Goal: Task Accomplishment & Management: Use online tool/utility

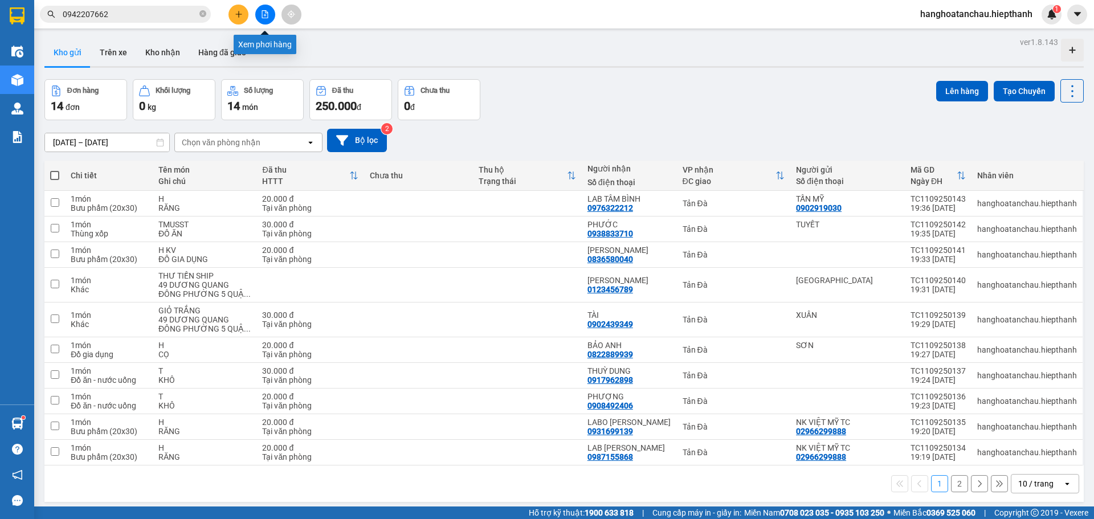
click at [266, 10] on button at bounding box center [265, 15] width 20 height 20
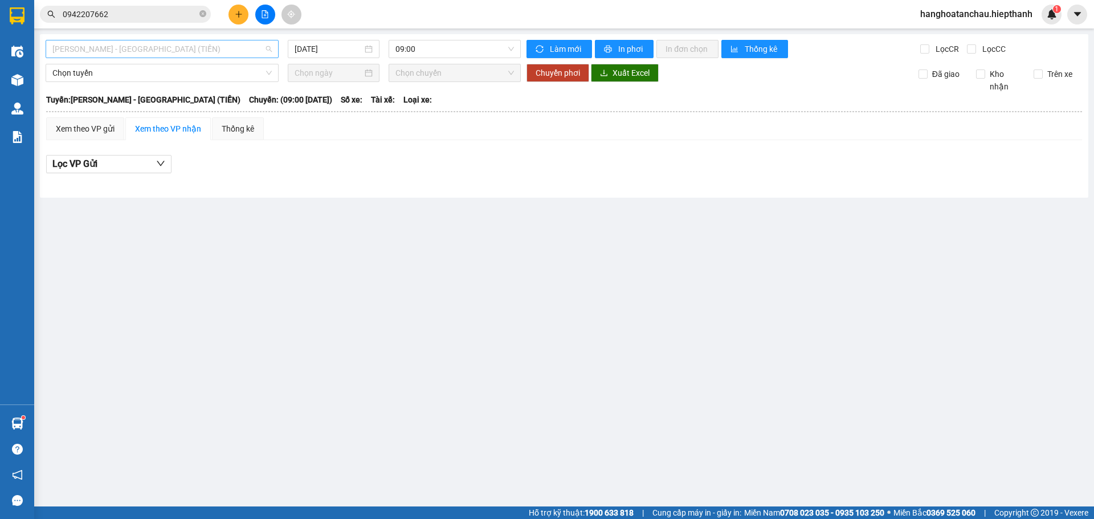
click at [235, 48] on span "[PERSON_NAME] - [GEOGRAPHIC_DATA] (TIỀN)" at bounding box center [161, 48] width 219 height 17
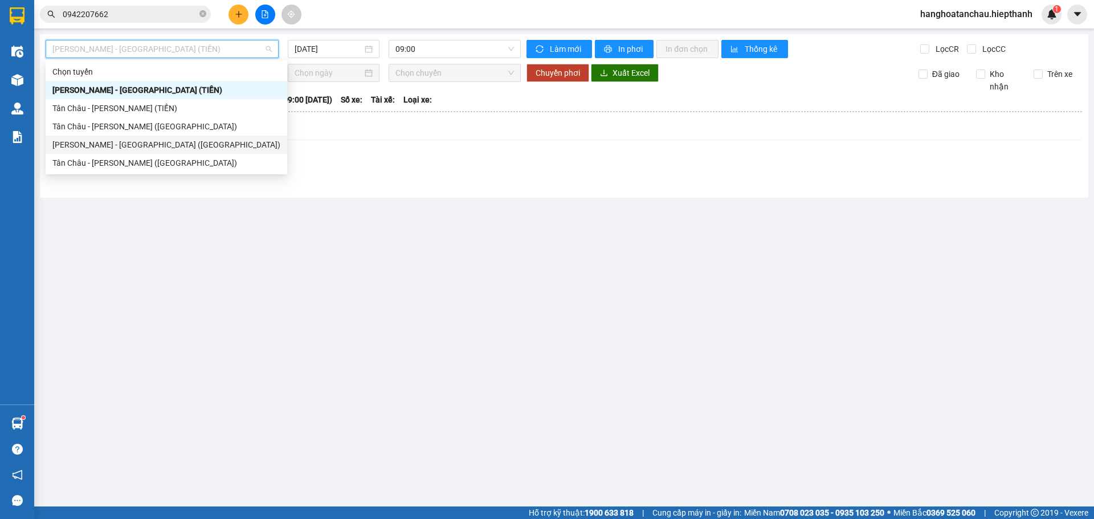
click at [198, 136] on div "[PERSON_NAME] - [GEOGRAPHIC_DATA] ([GEOGRAPHIC_DATA])" at bounding box center [167, 145] width 242 height 18
type input "[DATE]"
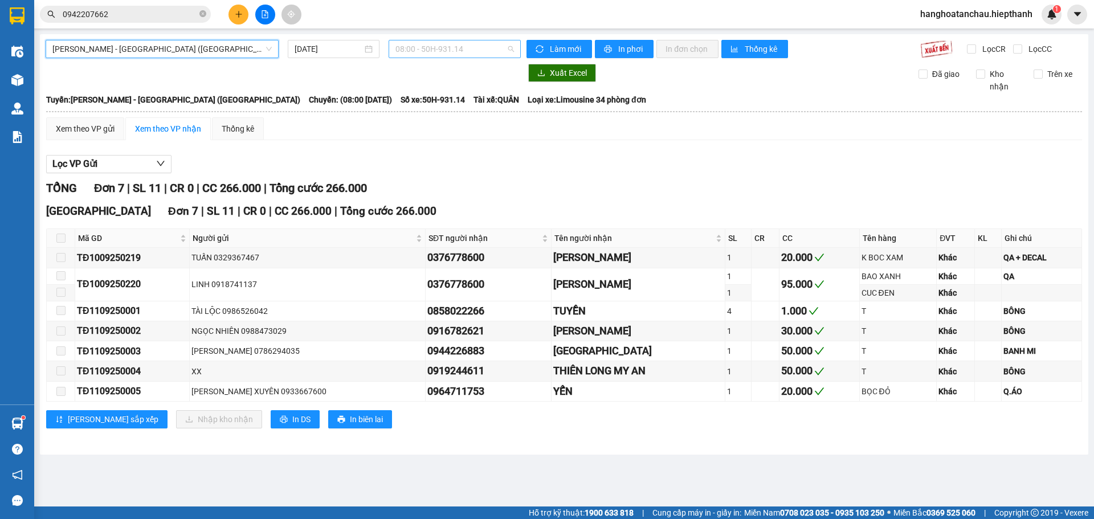
click at [439, 51] on span "08:00 - 50H-931.14" at bounding box center [454, 48] width 119 height 17
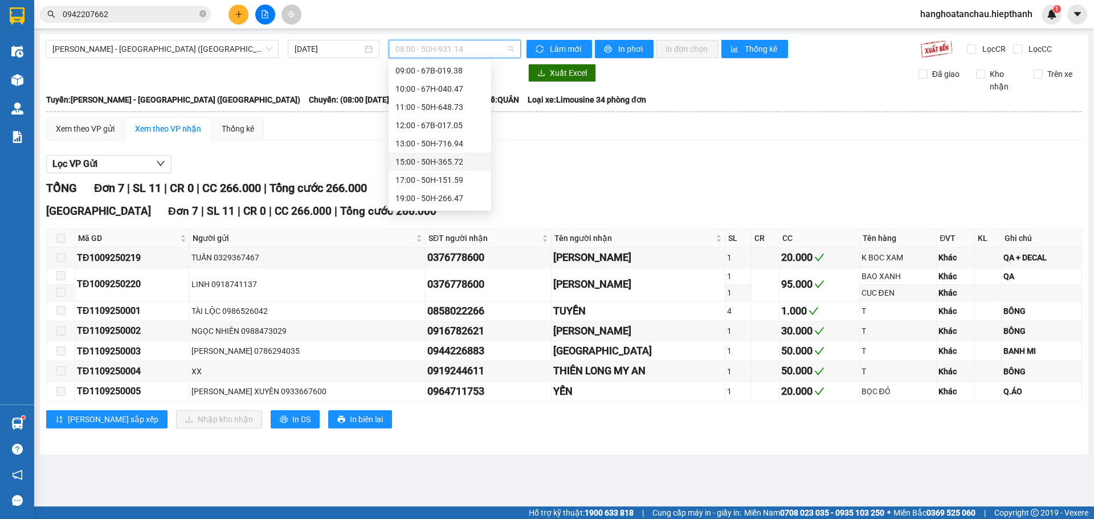
scroll to position [57, 0]
click at [439, 153] on div "17:00 - 50H-151.59" at bounding box center [440, 161] width 103 height 18
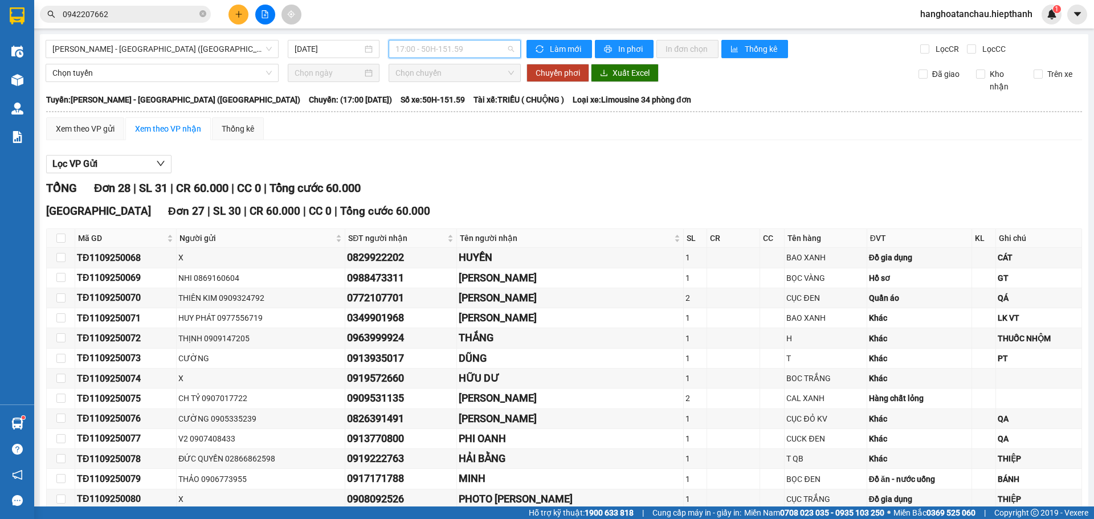
click at [444, 50] on span "17:00 - 50H-151.59" at bounding box center [454, 48] width 119 height 17
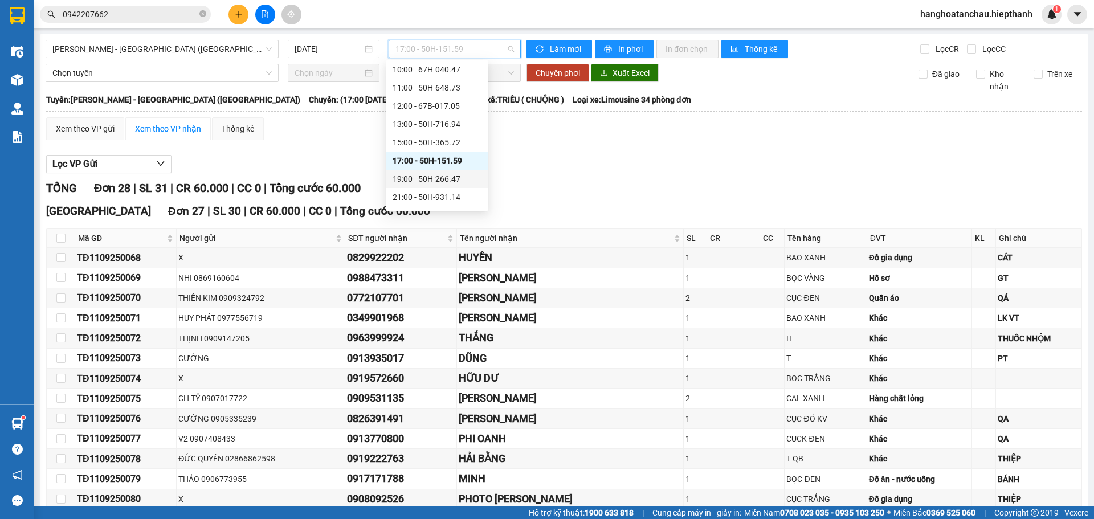
click at [428, 173] on div "19:00 - 50H-266.47" at bounding box center [437, 179] width 89 height 13
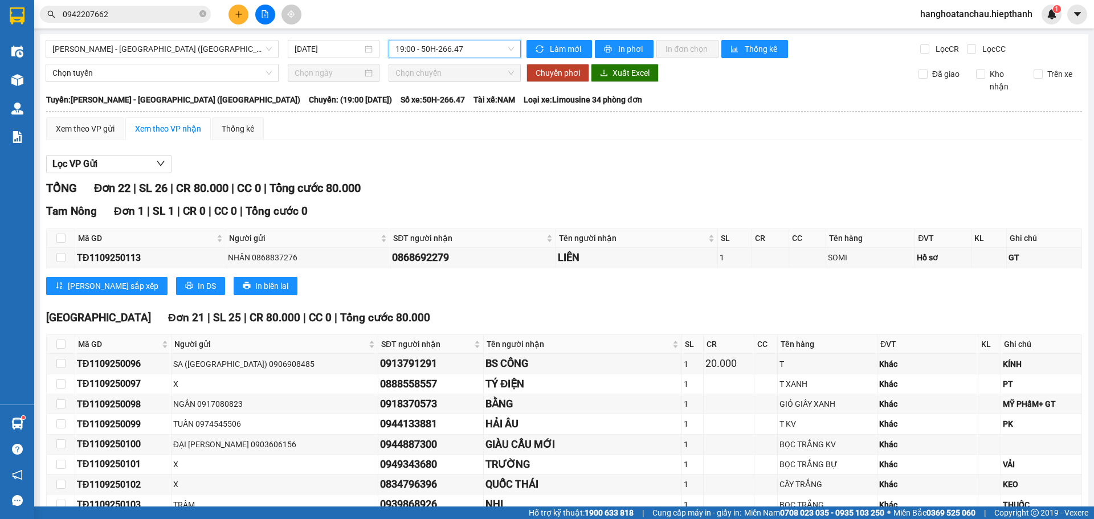
click at [434, 50] on span "19:00 - 50H-266.47" at bounding box center [454, 48] width 119 height 17
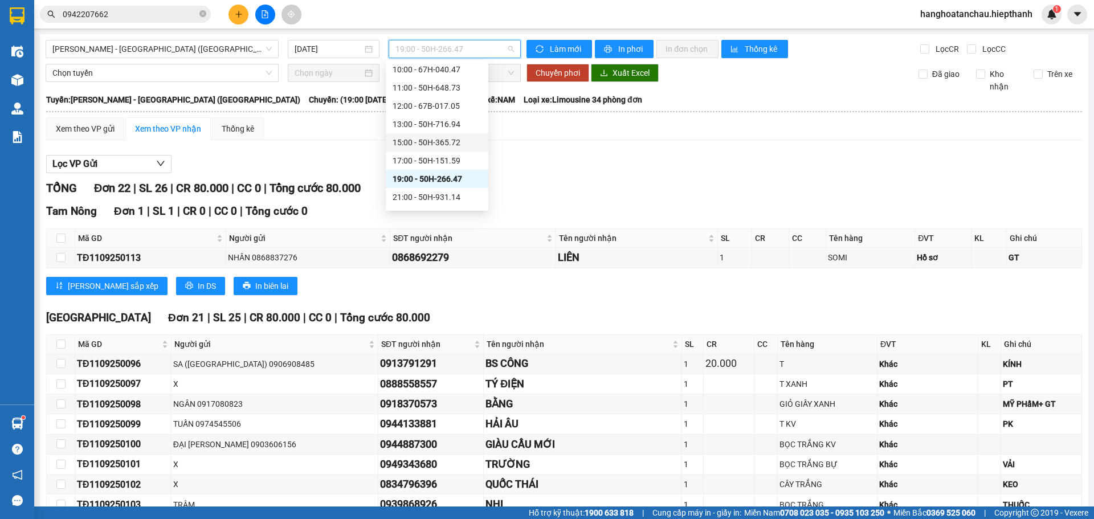
click at [449, 143] on div "15:00 - 50H-365.72" at bounding box center [437, 142] width 89 height 13
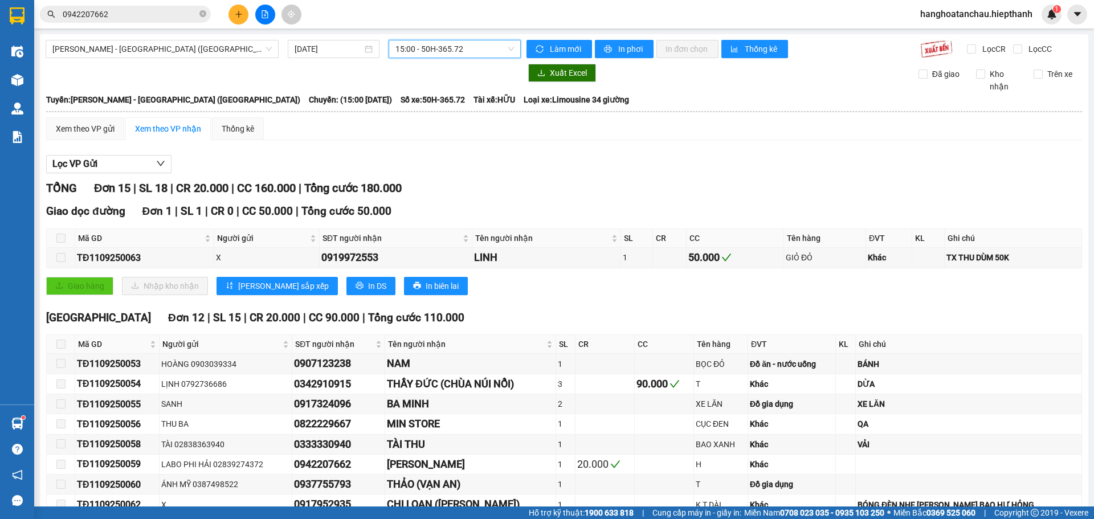
click at [427, 51] on span "15:00 - 50H-365.72" at bounding box center [454, 48] width 119 height 17
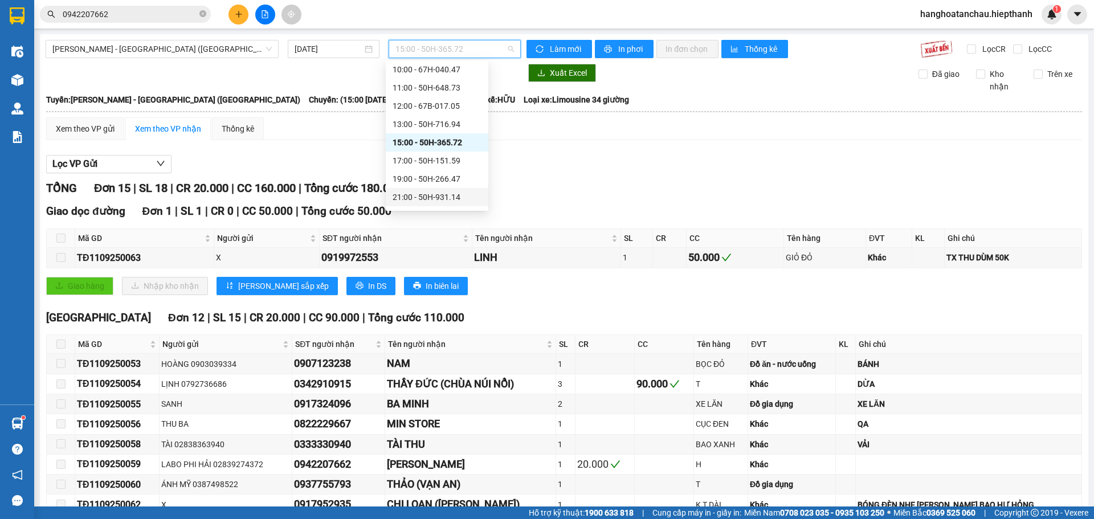
click at [442, 194] on div "21:00 - 50H-931.14" at bounding box center [437, 197] width 89 height 13
